Goal: Book appointment/travel/reservation

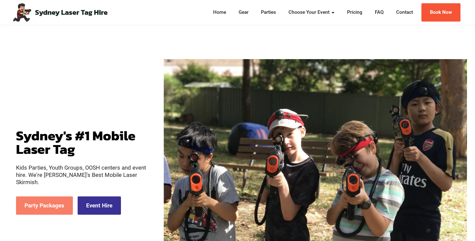
click at [43, 202] on link "Party Packages" at bounding box center [44, 205] width 57 height 18
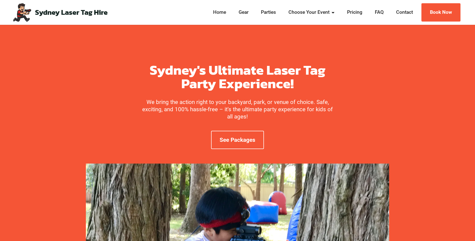
click at [328, 133] on div "See Packages" at bounding box center [237, 139] width 197 height 23
click at [250, 143] on link "See Packages" at bounding box center [237, 140] width 53 height 18
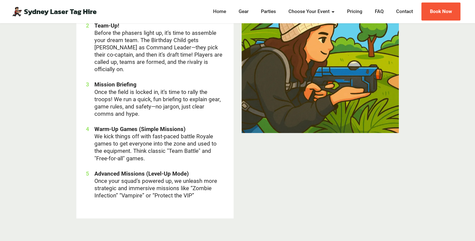
scroll to position [1551, 0]
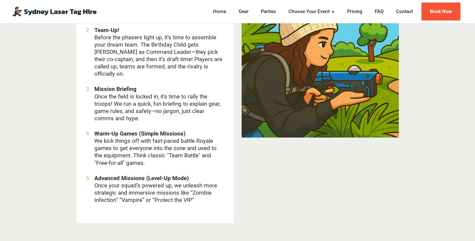
click at [291, 208] on div at bounding box center [320, 105] width 165 height 251
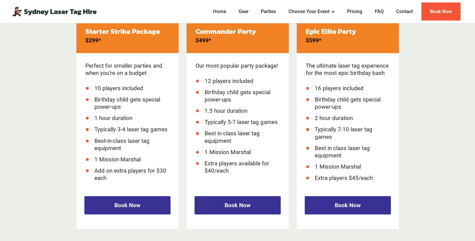
scroll to position [745, 0]
